Goal: Task Accomplishment & Management: Manage account settings

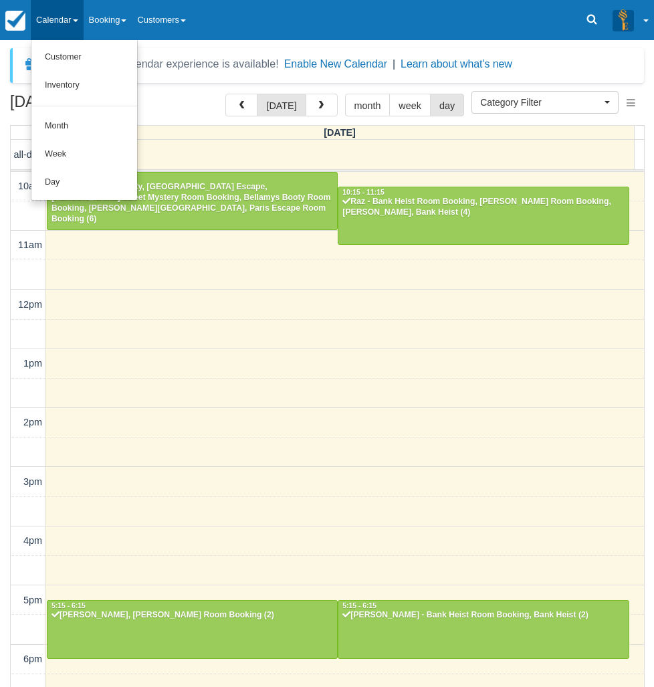
select select
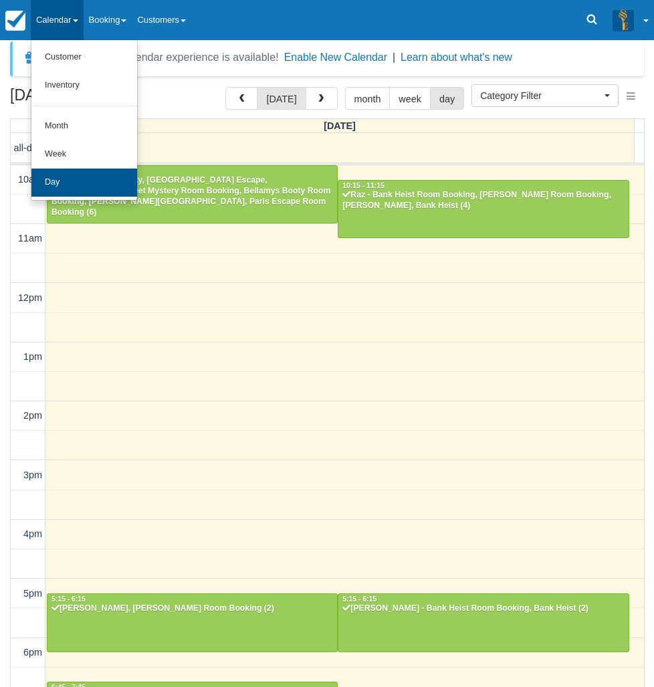
scroll to position [185, 0]
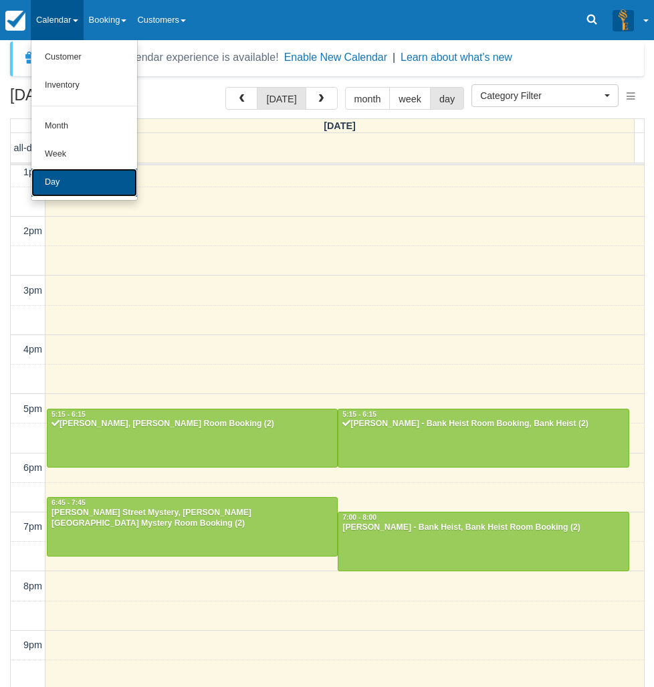
click at [72, 184] on link "Day" at bounding box center [84, 183] width 106 height 28
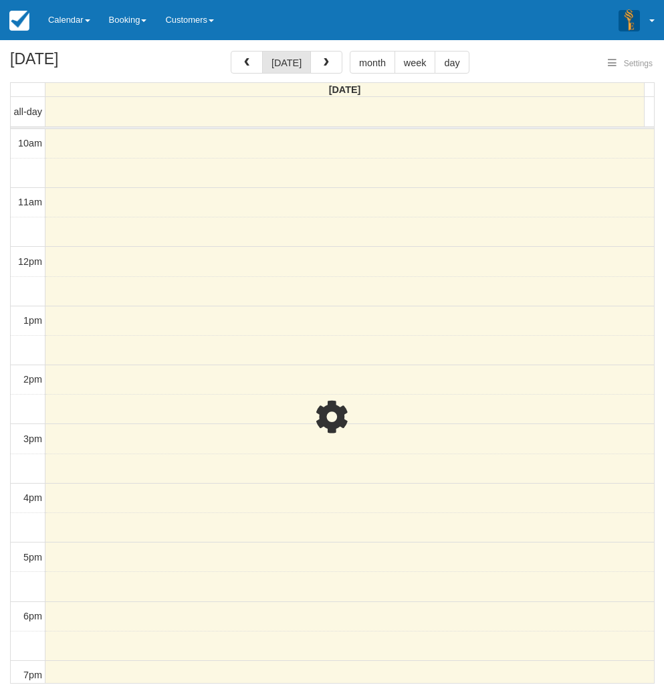
select select
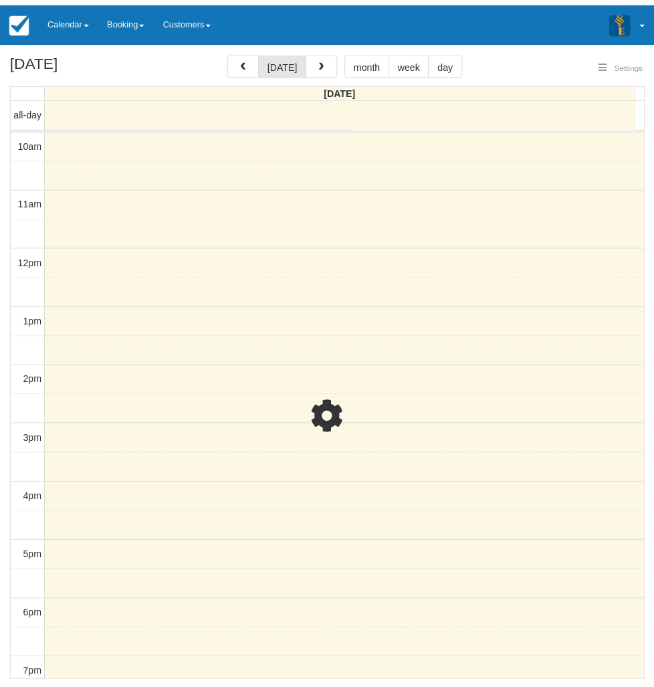
scroll to position [60, 0]
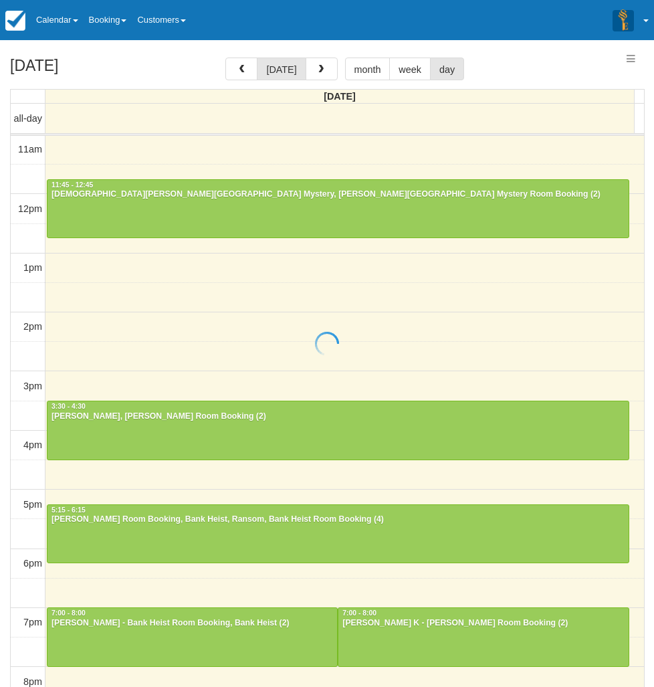
select select
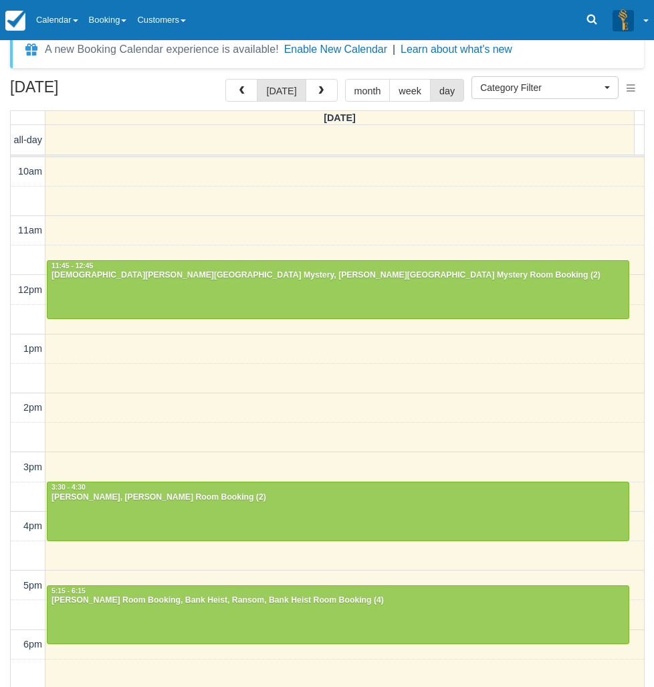
scroll to position [0, 0]
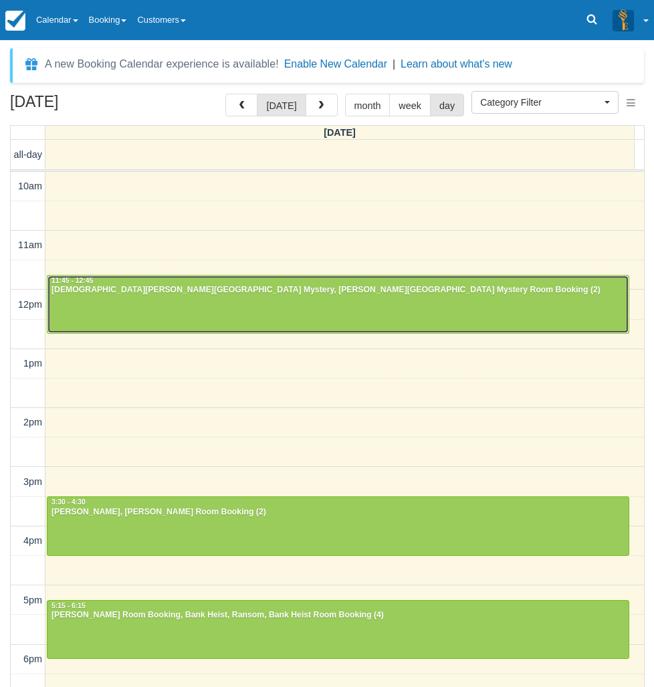
click at [179, 300] on div at bounding box center [337, 305] width 581 height 58
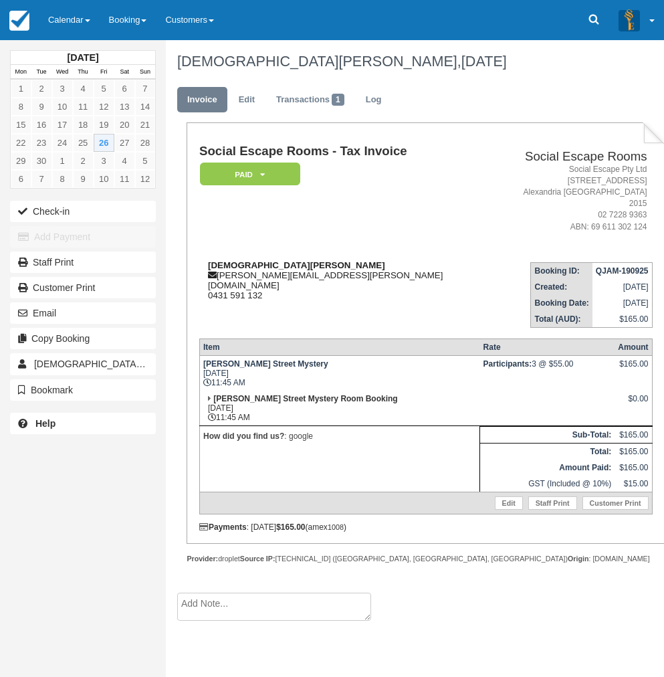
click at [225, 260] on strong "[DEMOGRAPHIC_DATA][PERSON_NAME]" at bounding box center [296, 265] width 177 height 10
drag, startPoint x: 225, startPoint y: 252, endPoint x: 249, endPoint y: 251, distance: 24.1
click at [249, 260] on strong "[DEMOGRAPHIC_DATA][PERSON_NAME]" at bounding box center [296, 265] width 177 height 10
copy strong "[DEMOGRAPHIC_DATA][PERSON_NAME]"
